Goal: Information Seeking & Learning: Learn about a topic

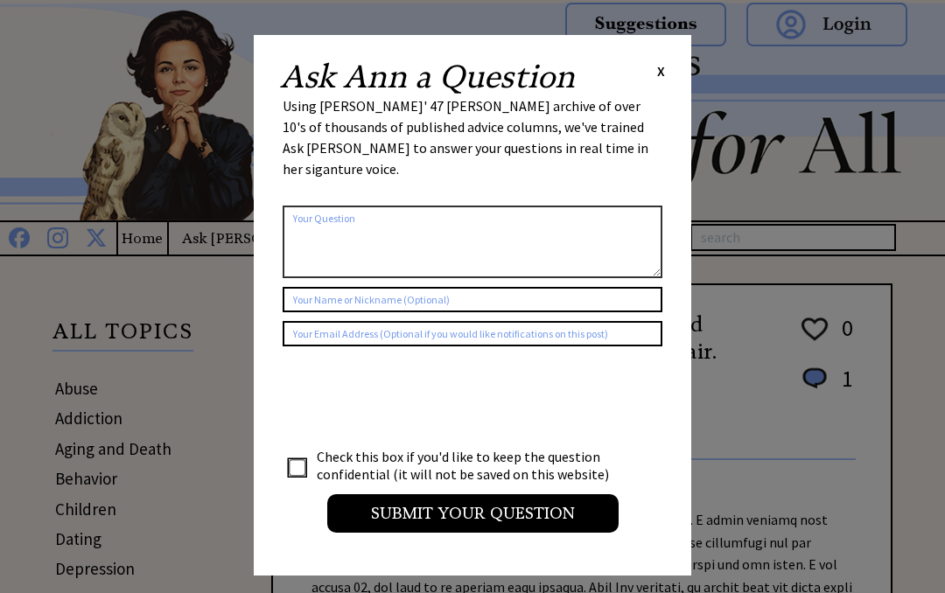
click at [676, 72] on div "Ask Ann a Question X Using Ann Landers' 47 vear archive of over 10's of thousan…" at bounding box center [473, 305] width 438 height 541
click at [684, 61] on div "Ask Ann a Question X Using Ann Landers' 47 vear archive of over 10's of thousan…" at bounding box center [473, 305] width 438 height 541
click at [657, 87] on div "Ask Ann a Question X" at bounding box center [472, 77] width 385 height 32
click at [664, 68] on span "X" at bounding box center [661, 71] width 8 height 18
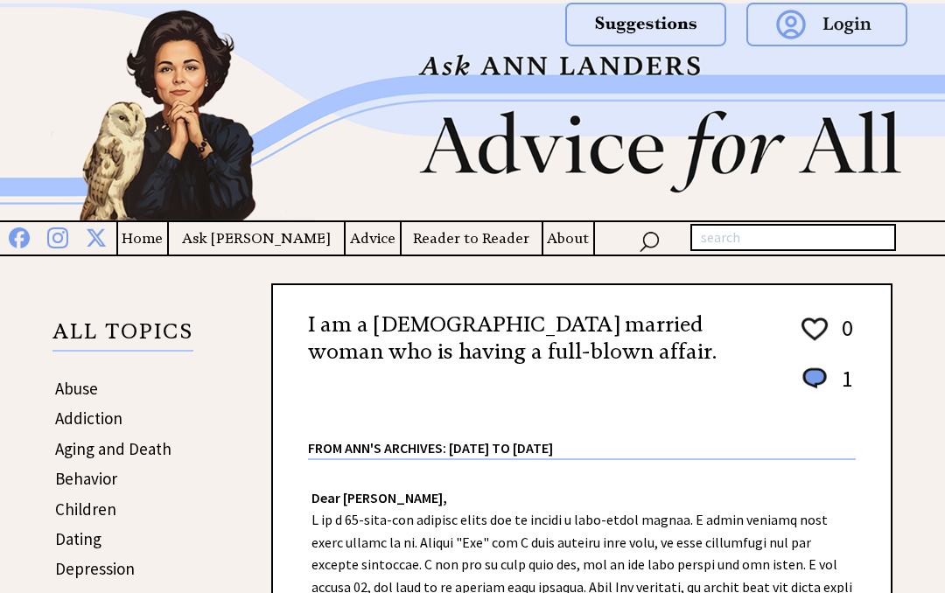
click at [685, 68] on div at bounding box center [766, 39] width 324 height 79
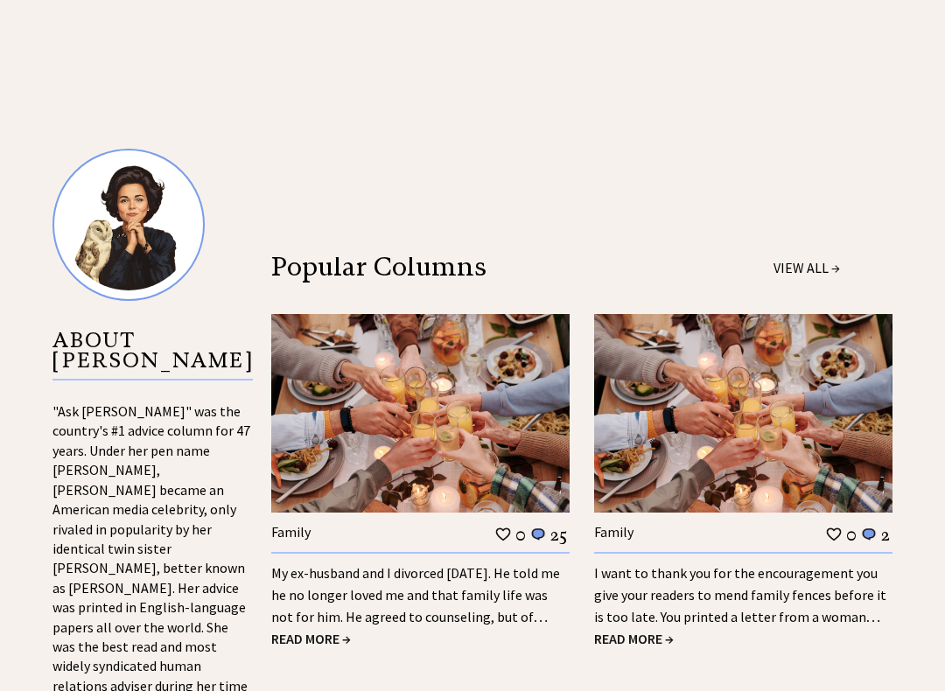
scroll to position [1539, 0]
click at [851, 552] on div "I want to thank you for the encouragement you give your readers to mend family …" at bounding box center [743, 590] width 298 height 76
click at [666, 592] on span "READ MORE →" at bounding box center [634, 639] width 80 height 18
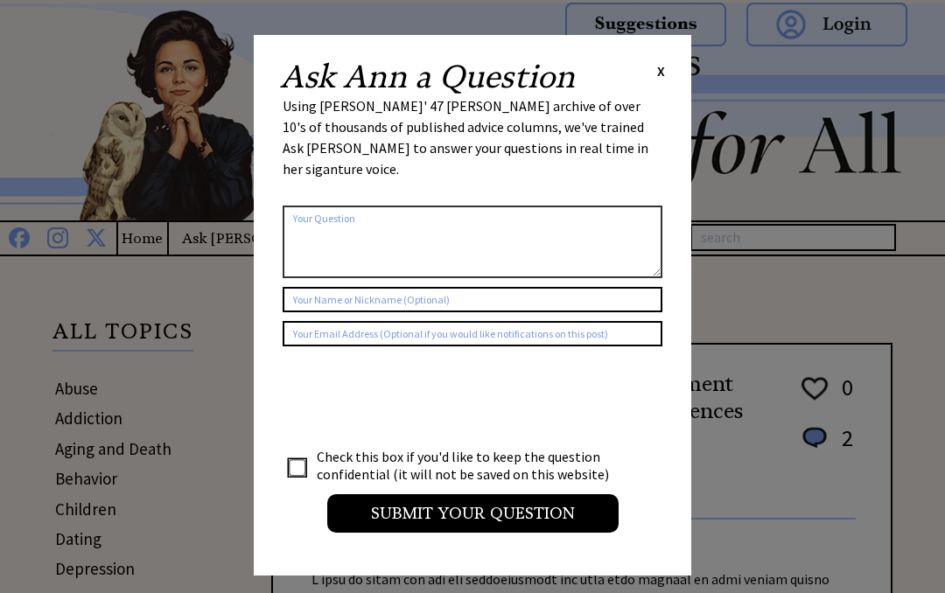
click at [676, 67] on div "Ask Ann a Question X Using Ann Landers' 47 vear archive of over 10's of thousan…" at bounding box center [473, 305] width 438 height 541
click at [664, 69] on span "X" at bounding box center [661, 71] width 8 height 18
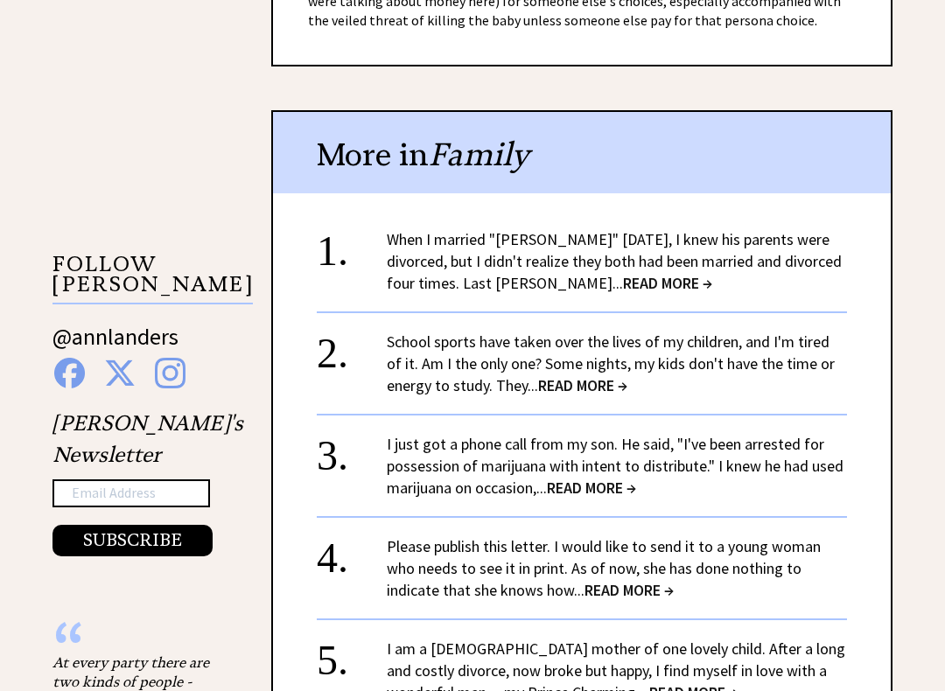
scroll to position [1463, 0]
click at [659, 580] on span "READ MORE →" at bounding box center [629, 590] width 89 height 20
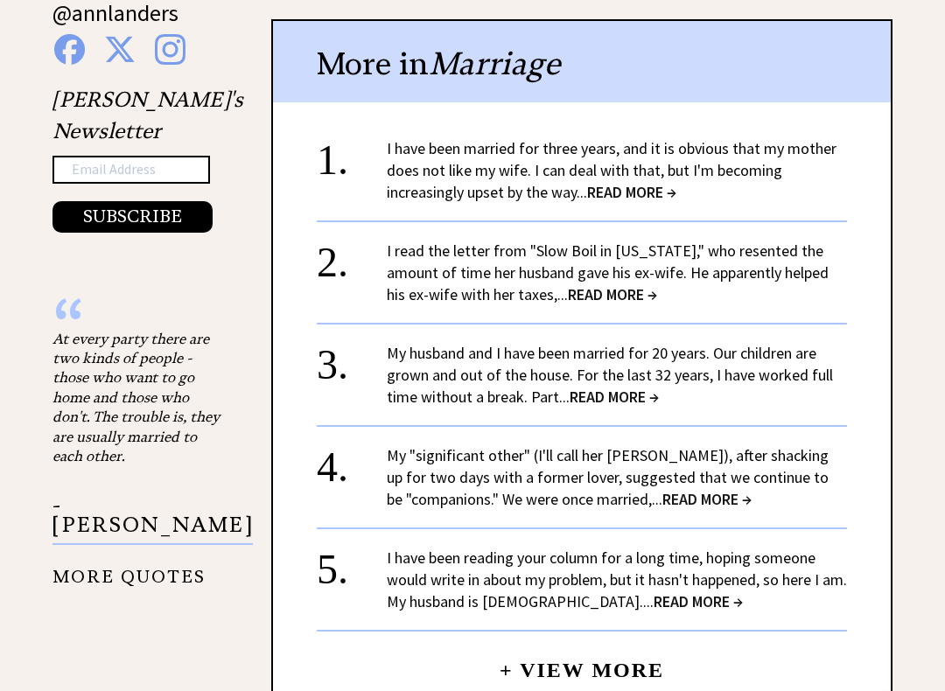
scroll to position [1789, 0]
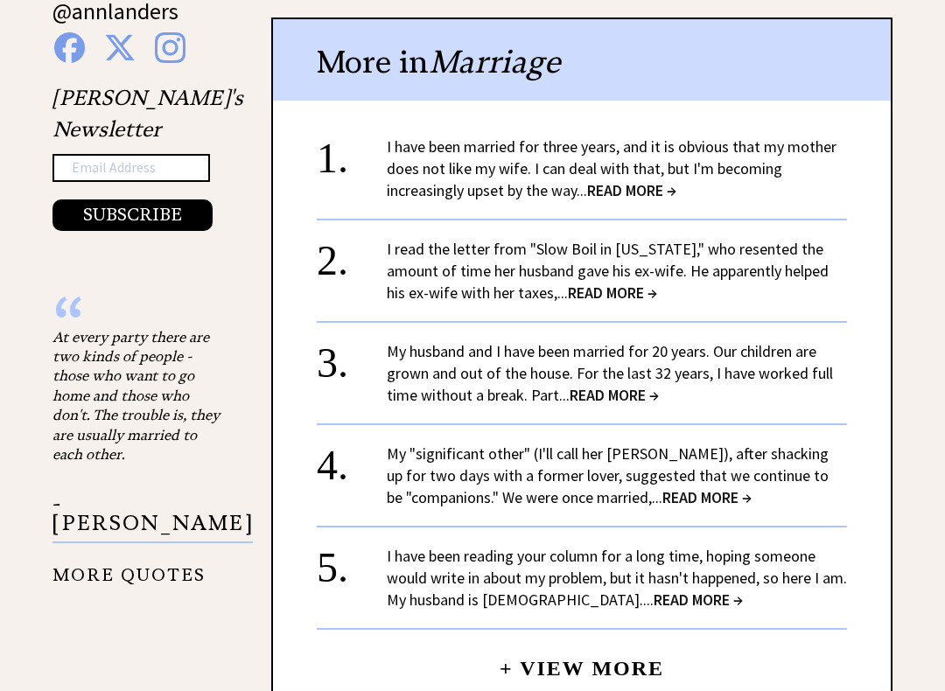
click at [639, 549] on link "I have been reading your column for a long time, hoping someone would write in …" at bounding box center [617, 578] width 460 height 64
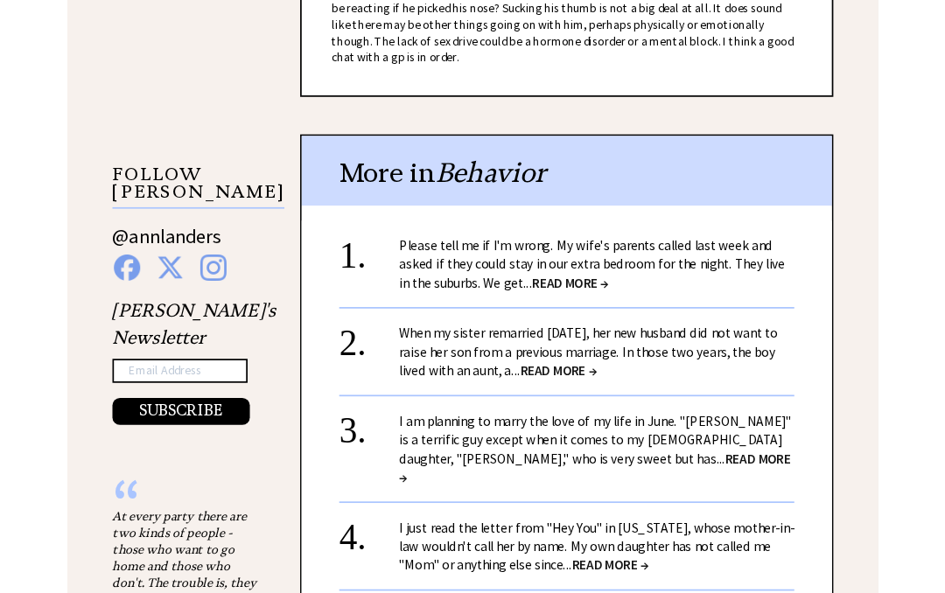
scroll to position [1573, 0]
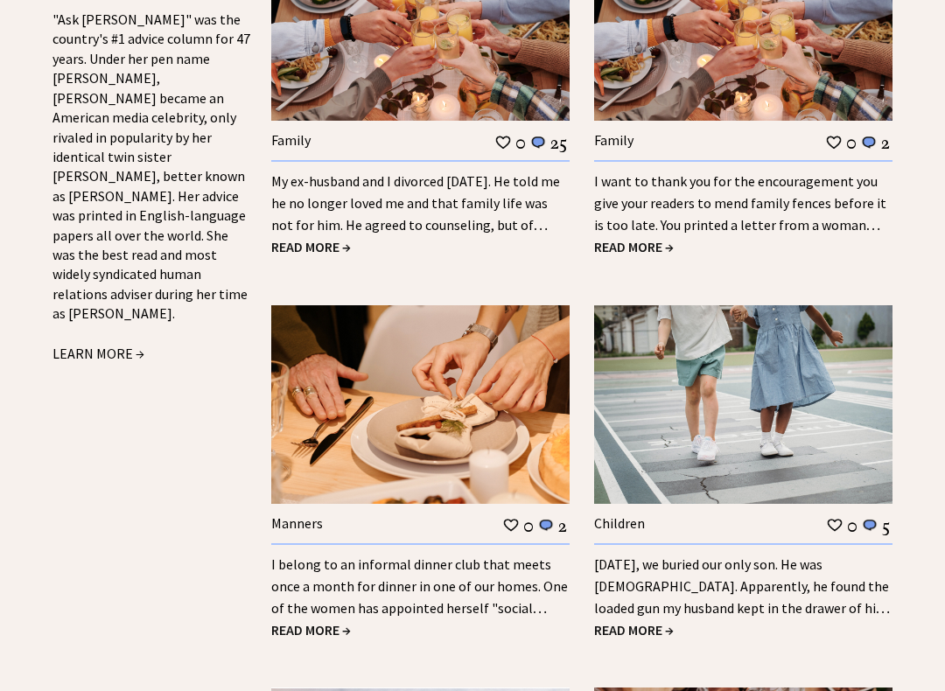
scroll to position [1932, 0]
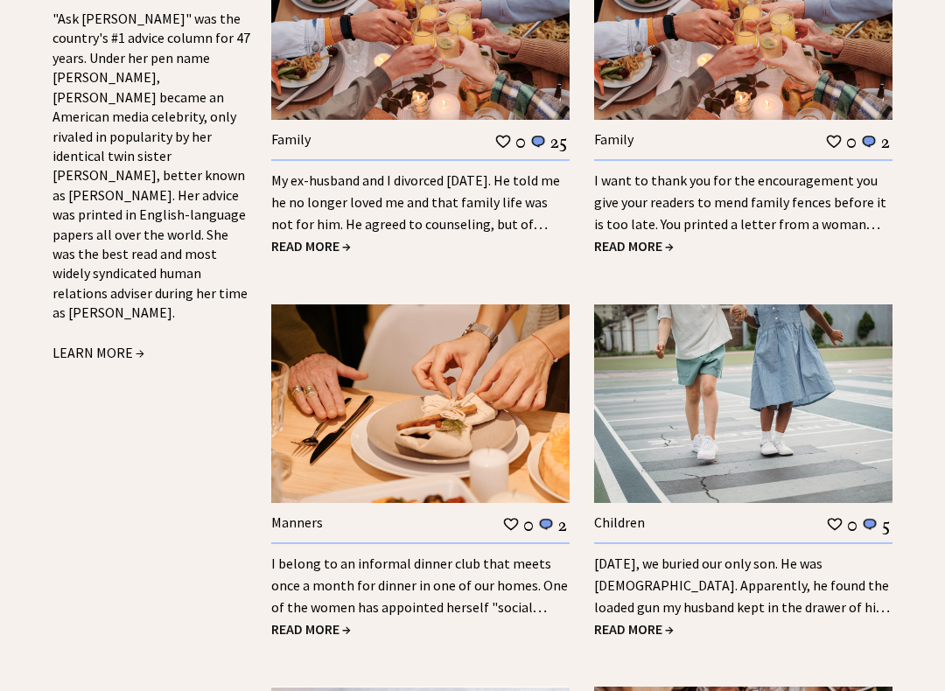
click at [336, 555] on link "I belong to an informal dinner club that meets once a month for dinner in one o…" at bounding box center [419, 596] width 297 height 83
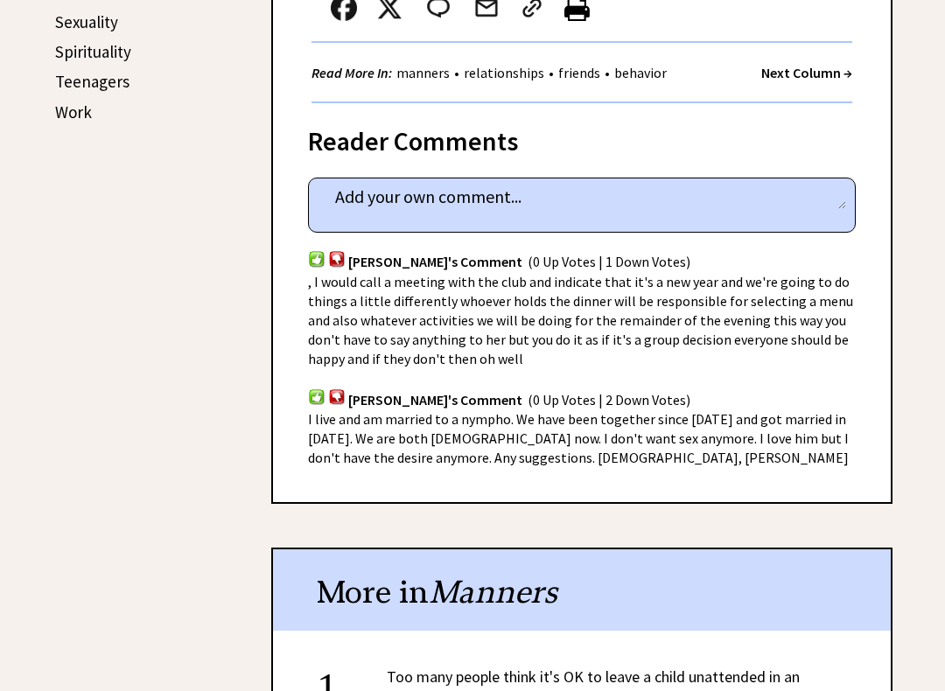
scroll to position [939, 0]
click at [648, 370] on div "[PERSON_NAME]'s Comment (0 Up Votes | 2 Down Votes)" at bounding box center [582, 388] width 548 height 41
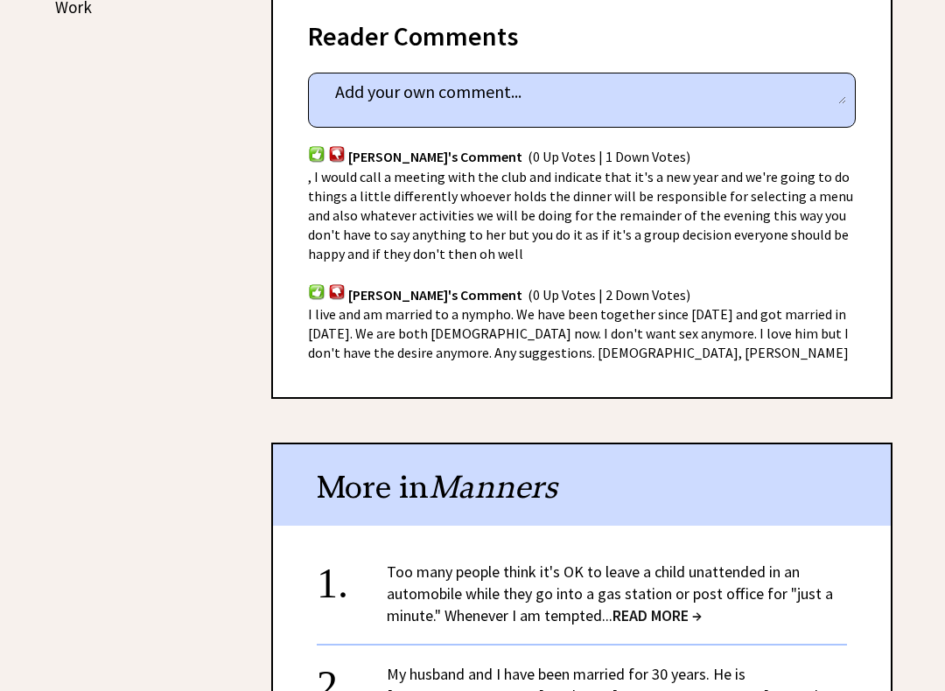
scroll to position [1044, 0]
click at [655, 317] on div "I live and am married to a nympho. We have been together since [DATE] and got m…" at bounding box center [582, 334] width 548 height 58
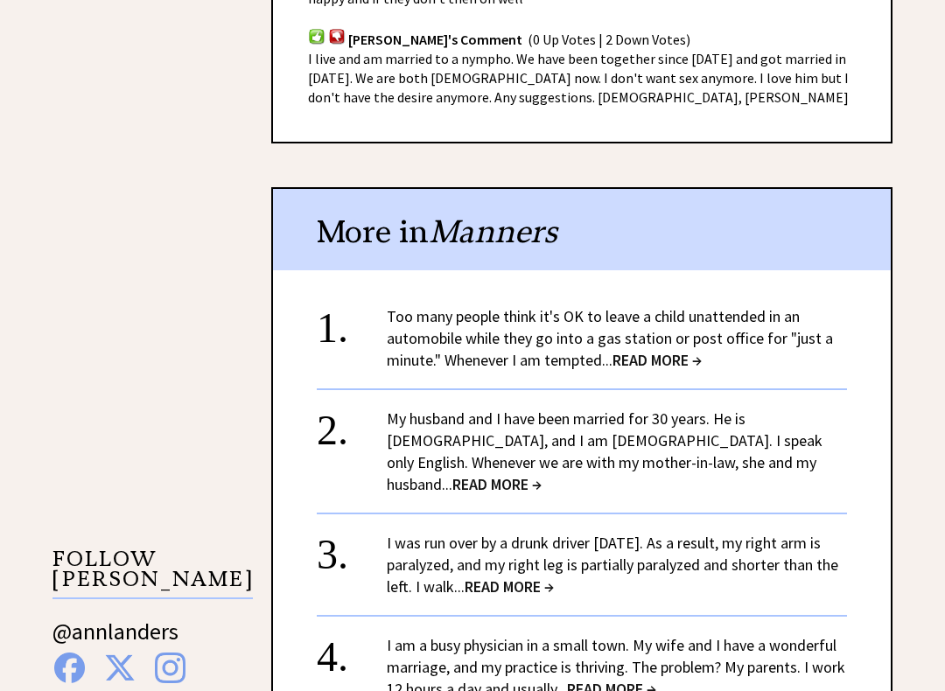
scroll to position [1300, 0]
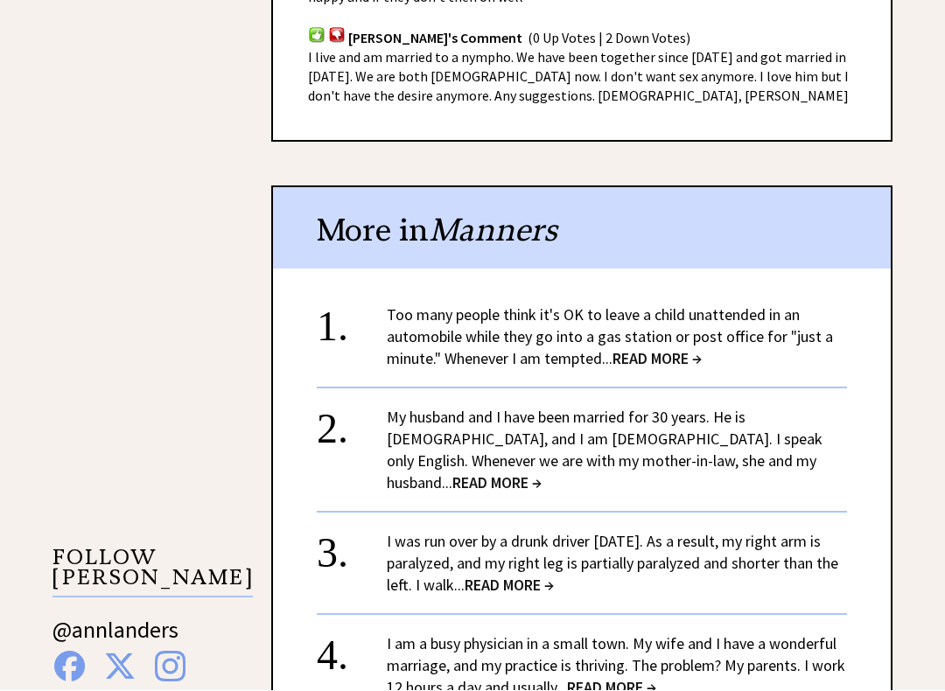
click at [778, 305] on link "Too many people think it's OK to leave a child unattended in an automobile whil…" at bounding box center [610, 337] width 446 height 64
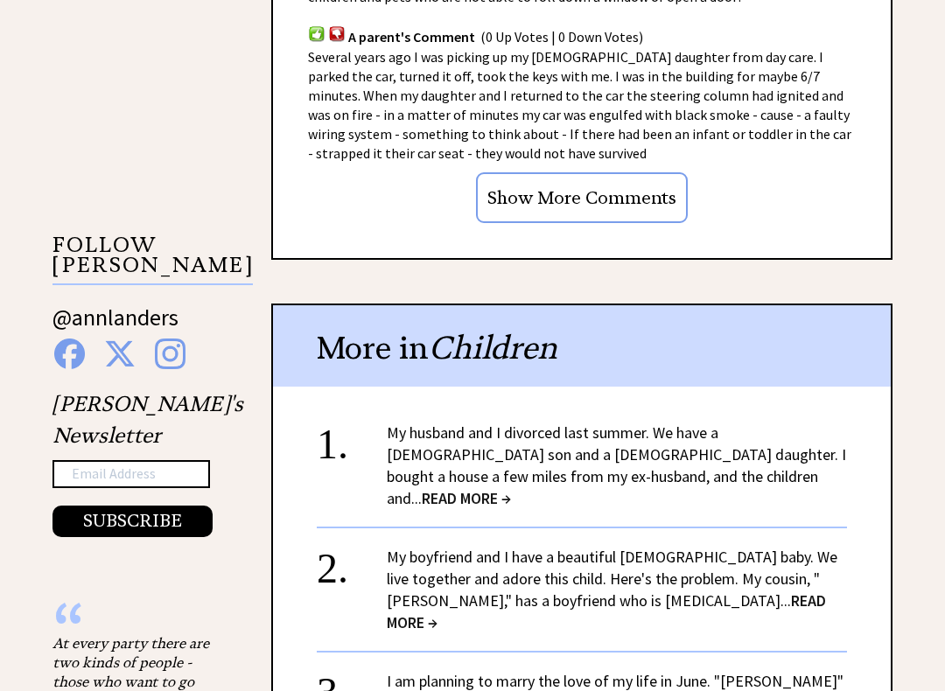
scroll to position [1483, 0]
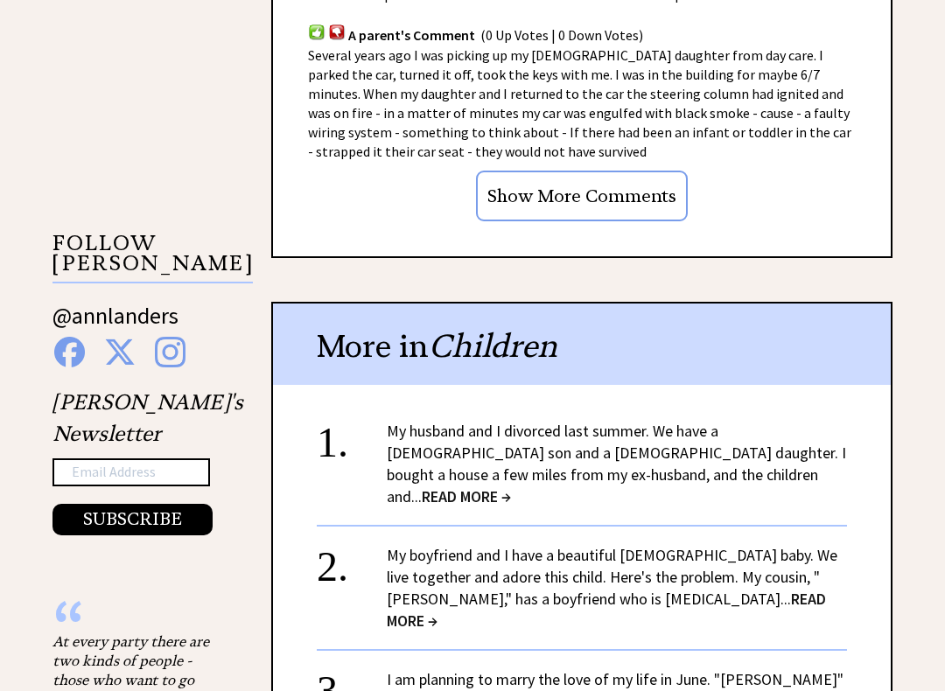
click at [691, 431] on link "My husband and I divorced last summer. We have a [DEMOGRAPHIC_DATA] son and a […" at bounding box center [616, 465] width 459 height 86
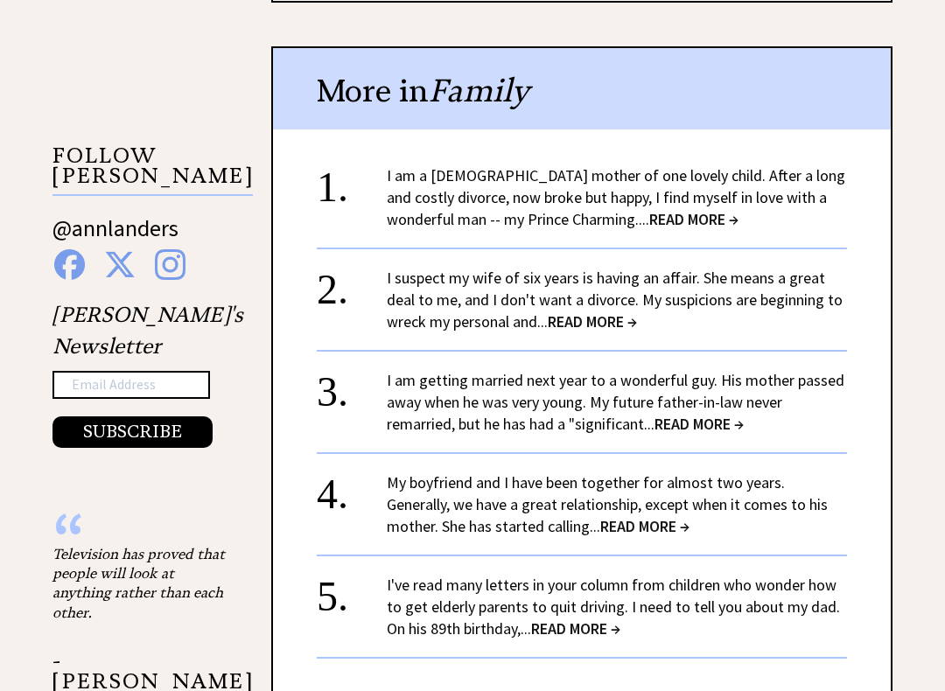
scroll to position [1576, 0]
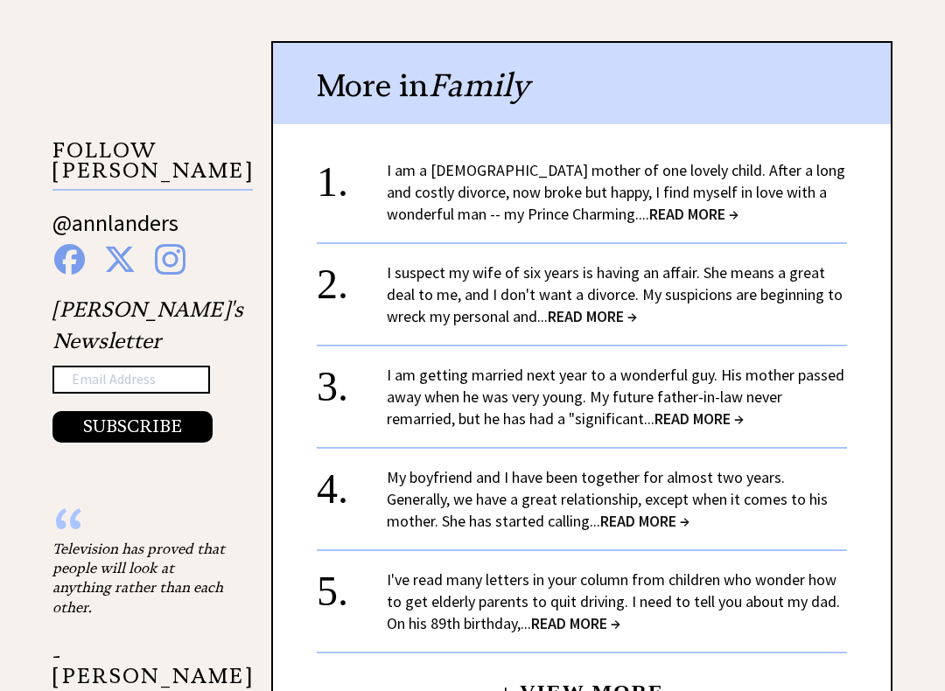
click at [747, 366] on link "I am getting married next year to a wonderful guy. His mother passed away when …" at bounding box center [616, 398] width 458 height 64
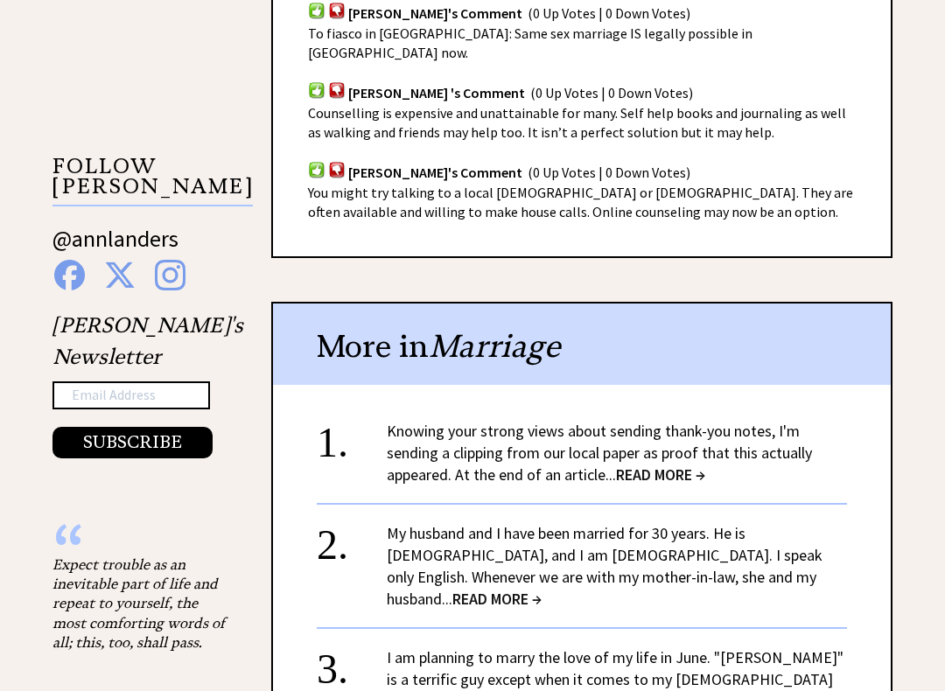
scroll to position [1387, 0]
click at [796, 420] on link "Knowing your strong views about sending thank-you notes, I'm sending a clipping…" at bounding box center [599, 452] width 425 height 64
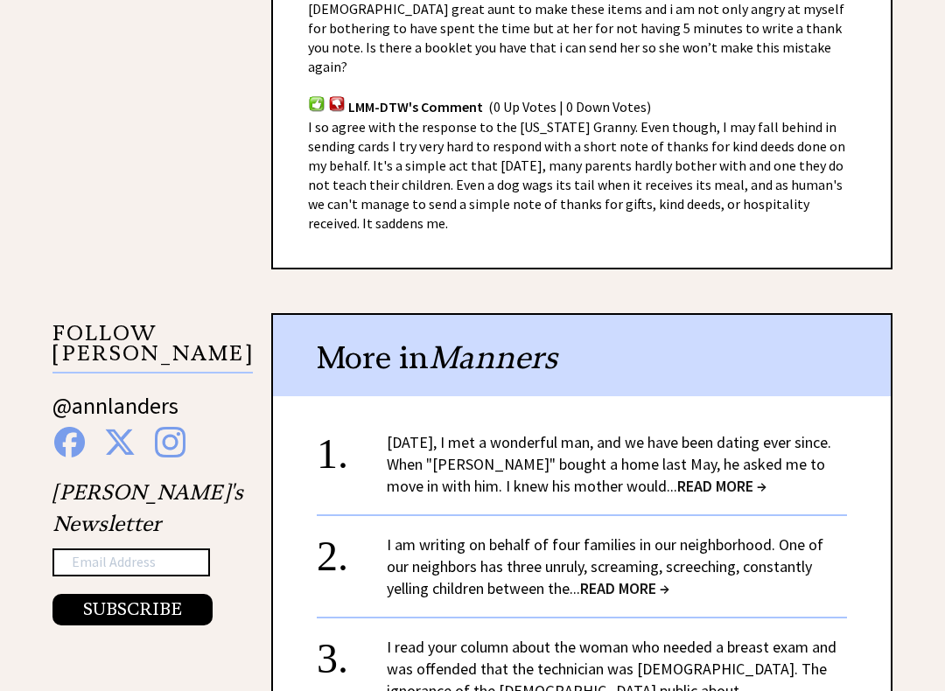
scroll to position [1394, 0]
click at [629, 578] on span "READ MORE →" at bounding box center [624, 588] width 89 height 20
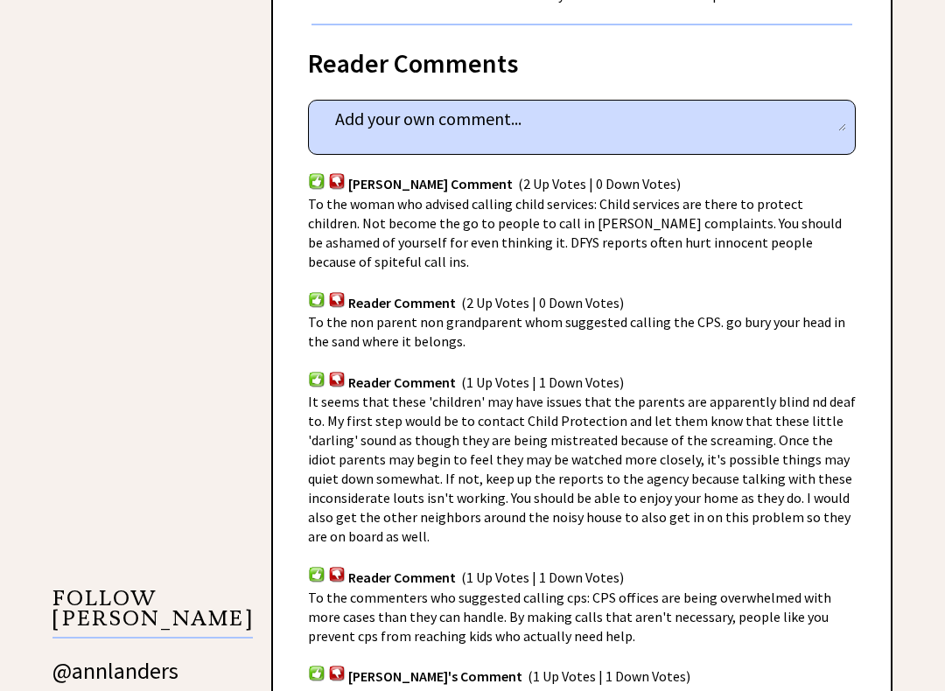
scroll to position [1175, 0]
